Goal: Information Seeking & Learning: Learn about a topic

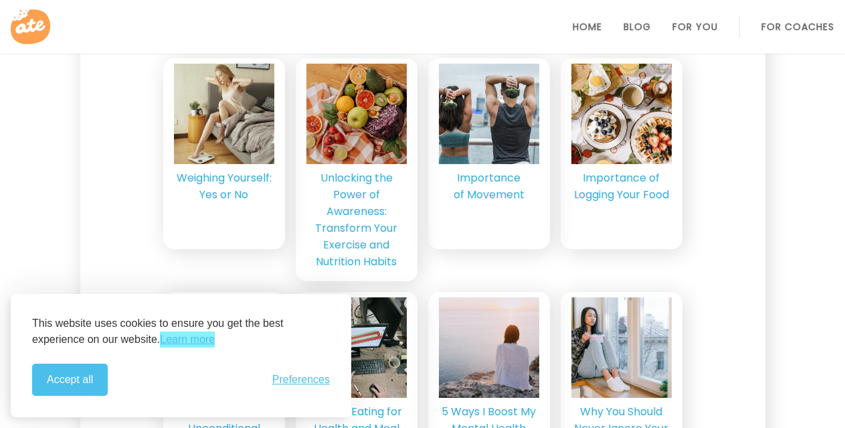
scroll to position [3479, 0]
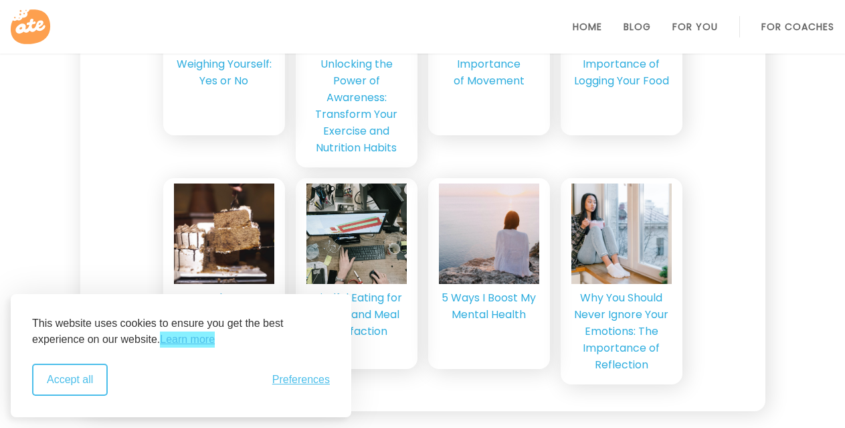
click at [88, 374] on button "Accept all" at bounding box center [70, 379] width 76 height 32
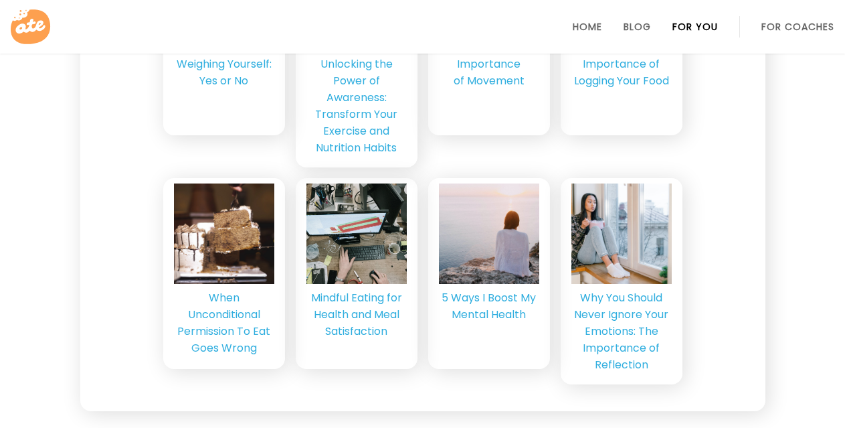
click at [693, 22] on link "For You" at bounding box center [696, 26] width 46 height 11
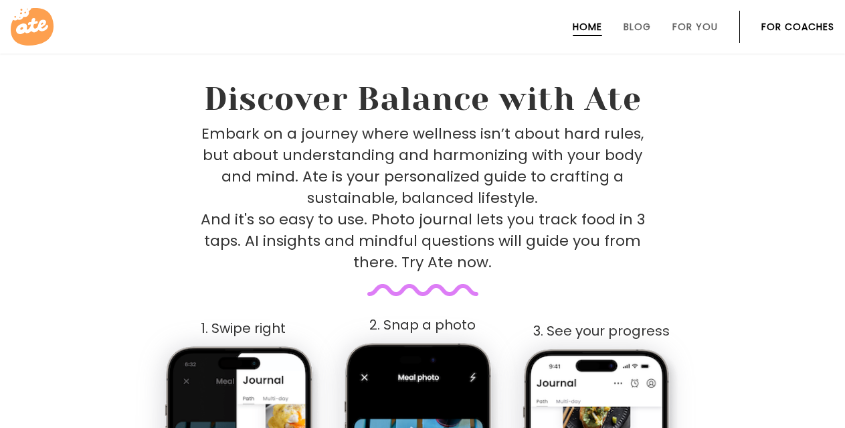
scroll to position [535, 0]
